Goal: Information Seeking & Learning: Learn about a topic

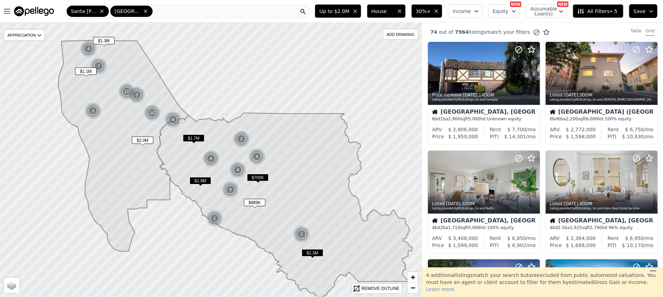
click at [588, 9] on span "All Filters • 5" at bounding box center [597, 11] width 40 height 7
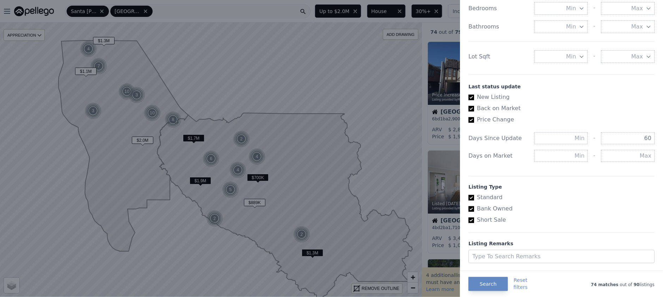
scroll to position [370, 0]
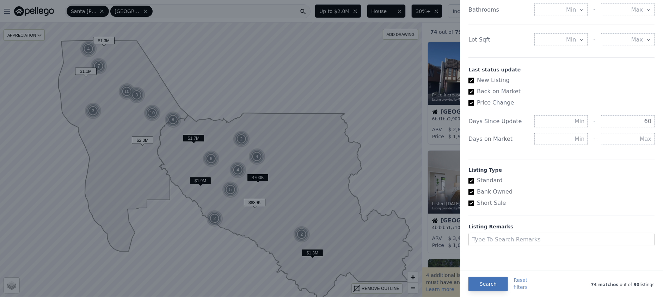
click at [480, 284] on button "Search" at bounding box center [487, 284] width 39 height 14
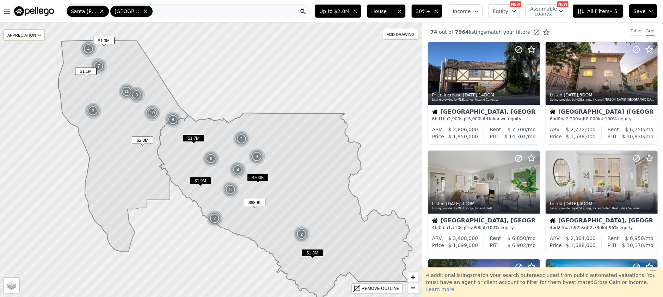
click at [634, 29] on div "Table" at bounding box center [635, 32] width 11 height 8
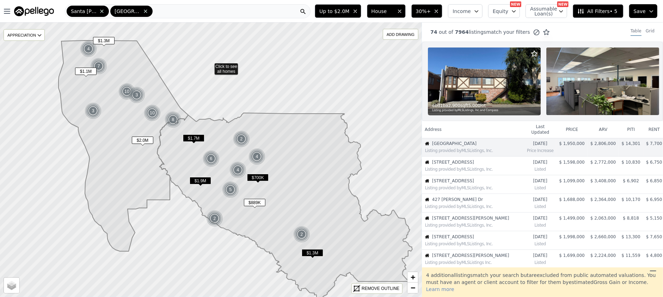
click at [210, 66] on icon at bounding box center [211, 160] width 508 height 332
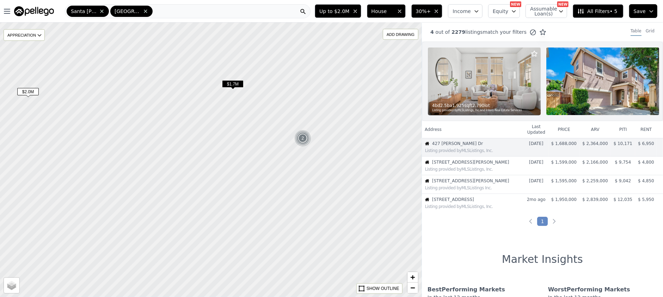
drag, startPoint x: 267, startPoint y: 177, endPoint x: 226, endPoint y: 174, distance: 41.7
click at [223, 176] on div at bounding box center [206, 160] width 506 height 330
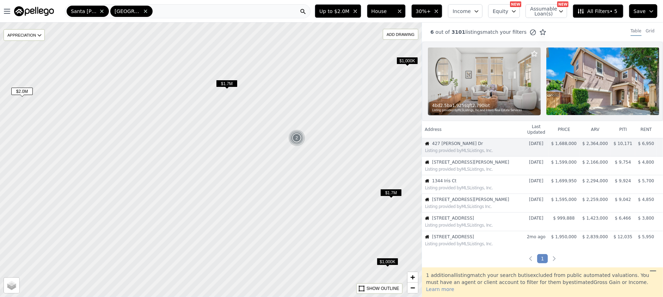
click at [299, 139] on img at bounding box center [296, 138] width 17 height 17
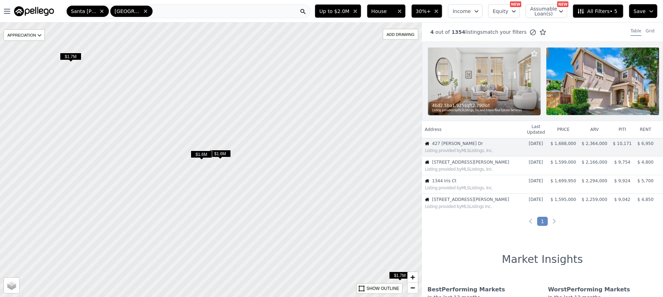
click at [202, 153] on span "$1.6M" at bounding box center [201, 154] width 21 height 7
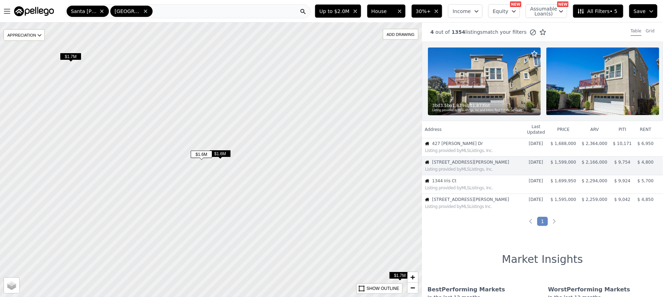
click at [226, 153] on span "$1.6M" at bounding box center [219, 153] width 21 height 7
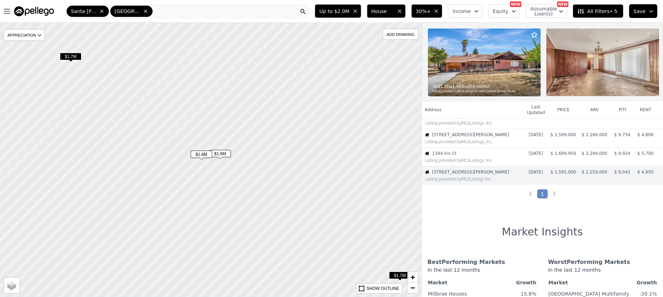
scroll to position [29, 0]
